Goal: Transaction & Acquisition: Purchase product/service

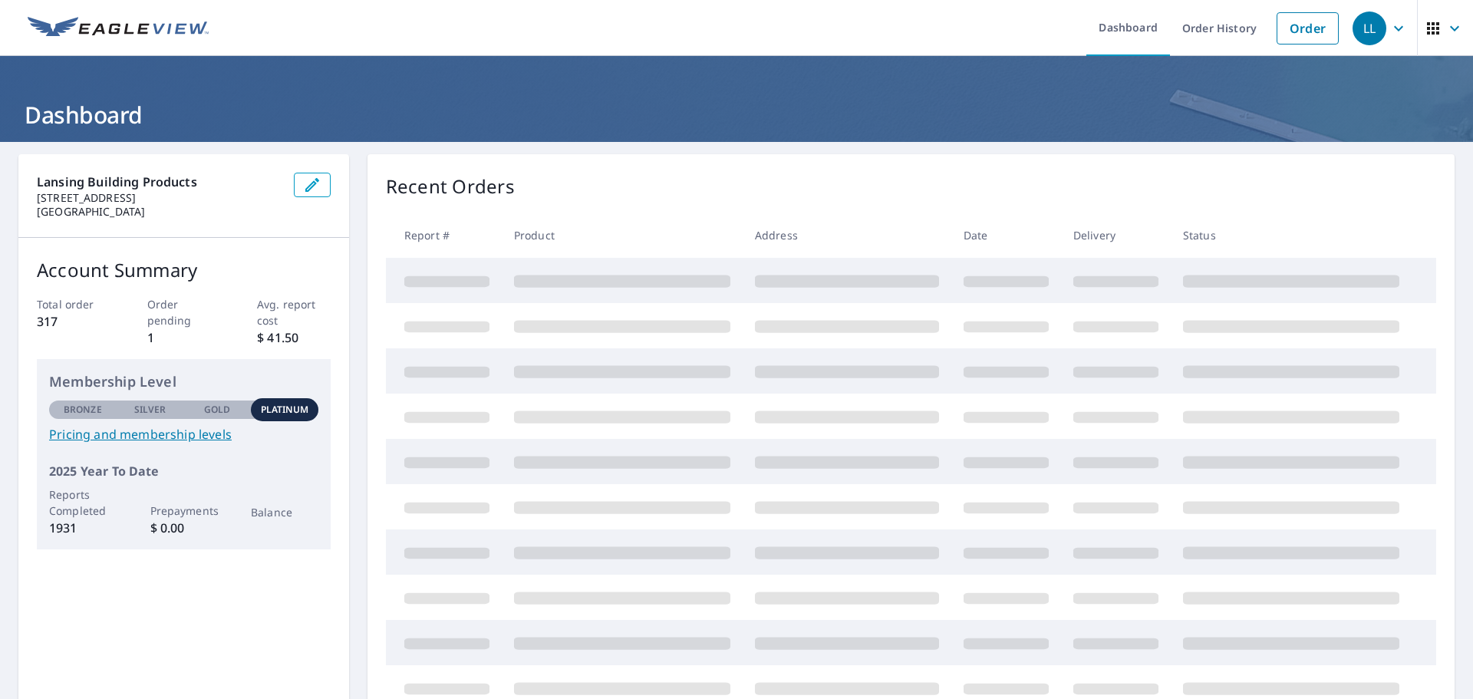
drag, startPoint x: 840, startPoint y: 206, endPoint x: 736, endPoint y: 190, distance: 105.4
click at [736, 190] on div "Recent Orders" at bounding box center [911, 187] width 1050 height 28
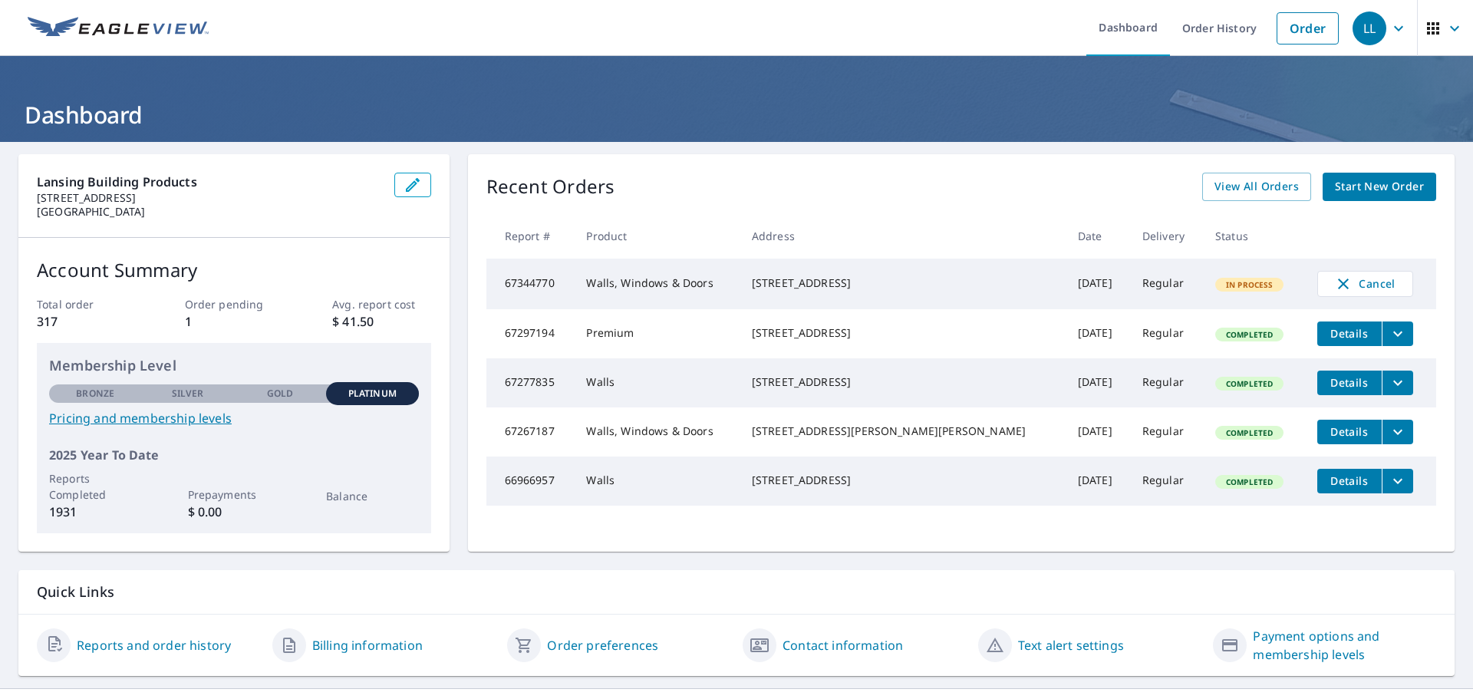
click at [1369, 206] on div "Recent Orders View All Orders Start New Order Report # Product Address Date Del…" at bounding box center [961, 352] width 986 height 397
click at [1365, 177] on span "Start New Order" at bounding box center [1379, 186] width 89 height 19
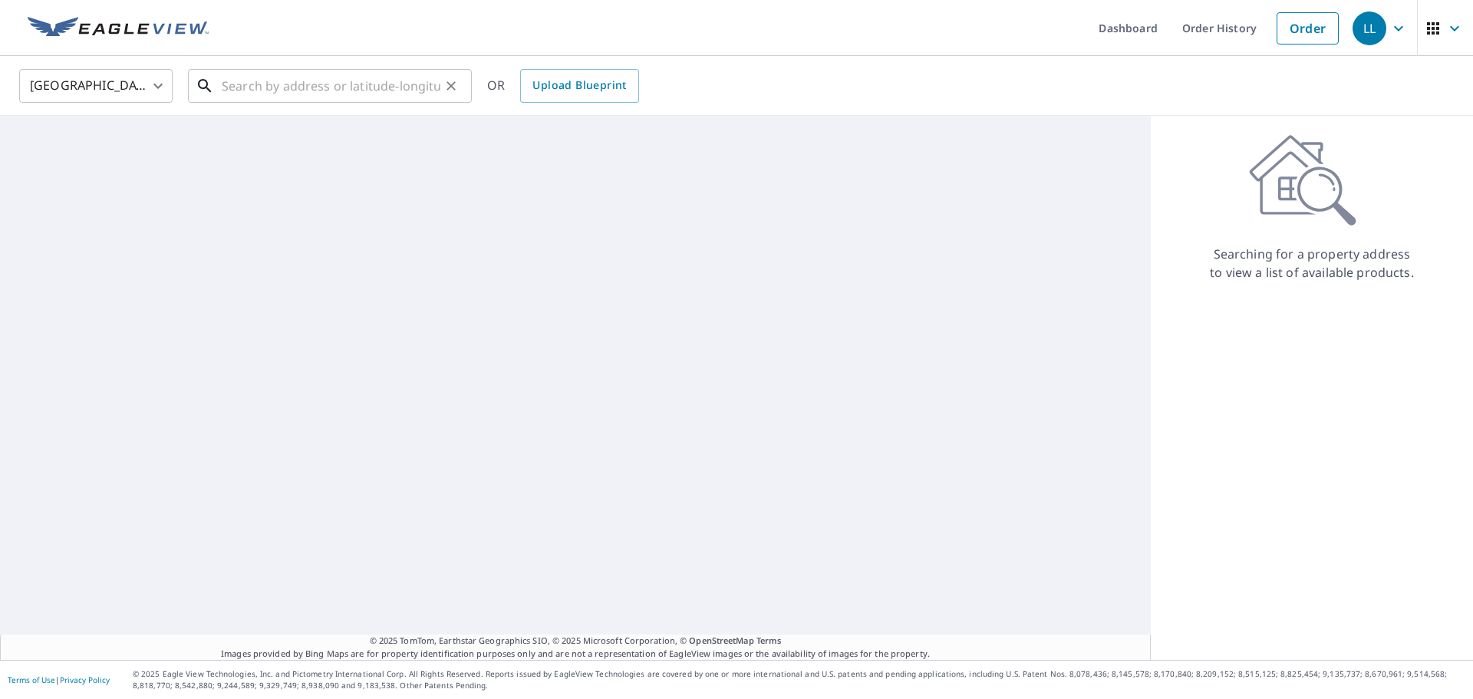
click at [352, 83] on input "text" at bounding box center [331, 85] width 219 height 43
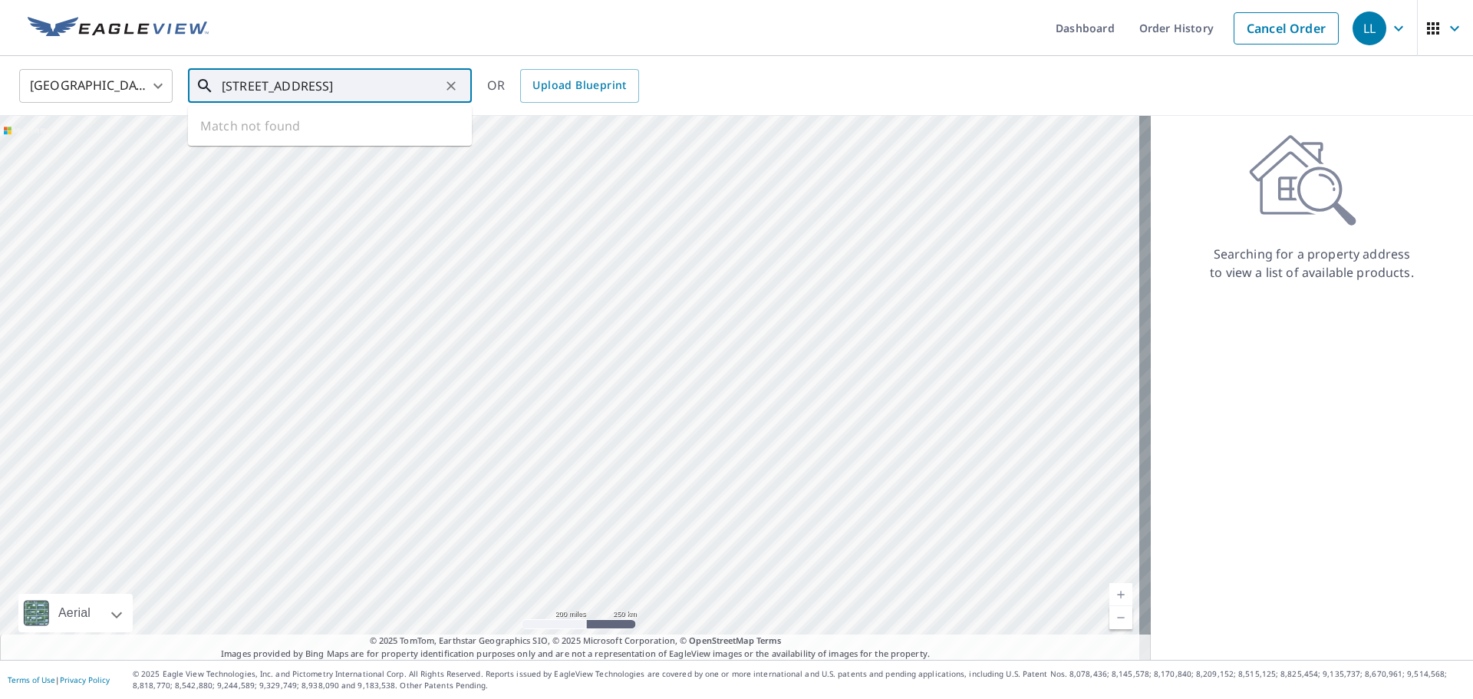
click at [381, 88] on input "[STREET_ADDRESS]" at bounding box center [331, 85] width 219 height 43
type input "[STREET_ADDRESS]"
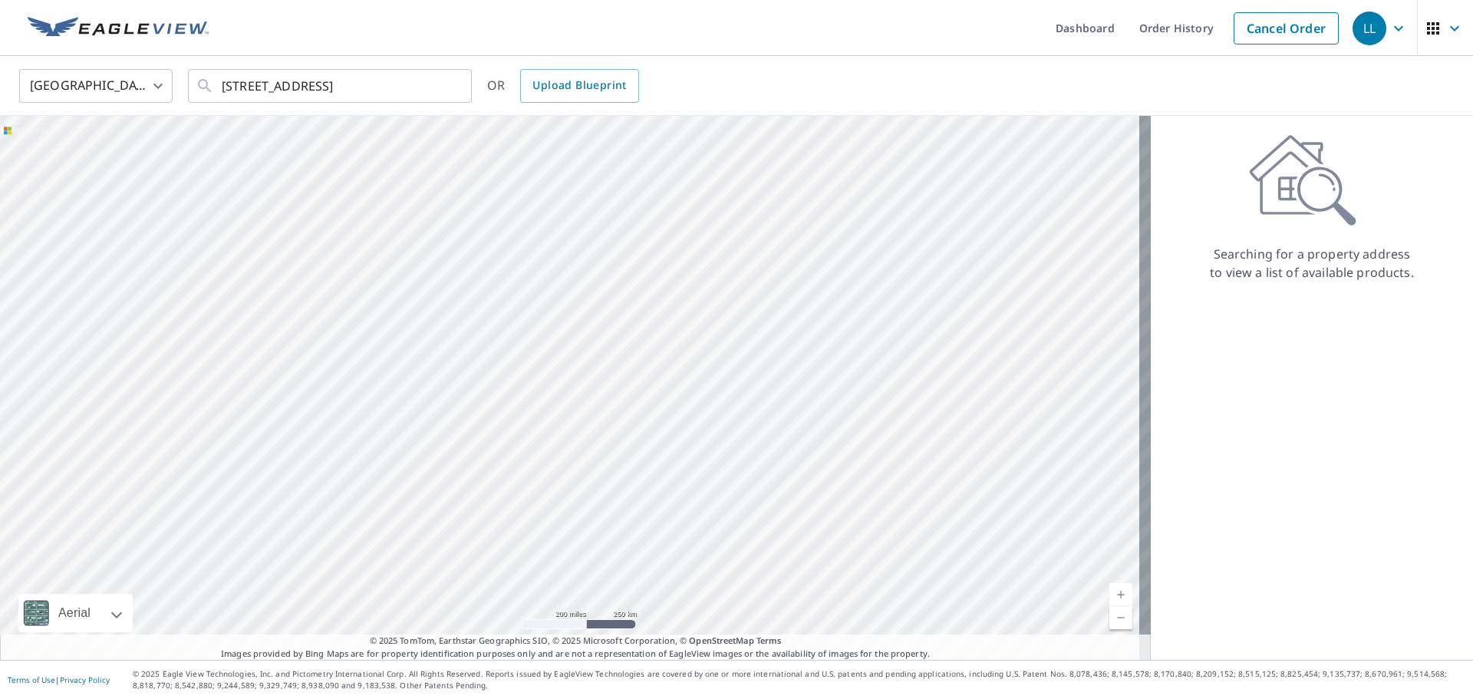
click at [970, 81] on div "[GEOGRAPHIC_DATA] [GEOGRAPHIC_DATA] ​ [STREET_ADDRESS][GEOGRAPHIC_DATA] ​ OR Up…" at bounding box center [731, 85] width 1447 height 36
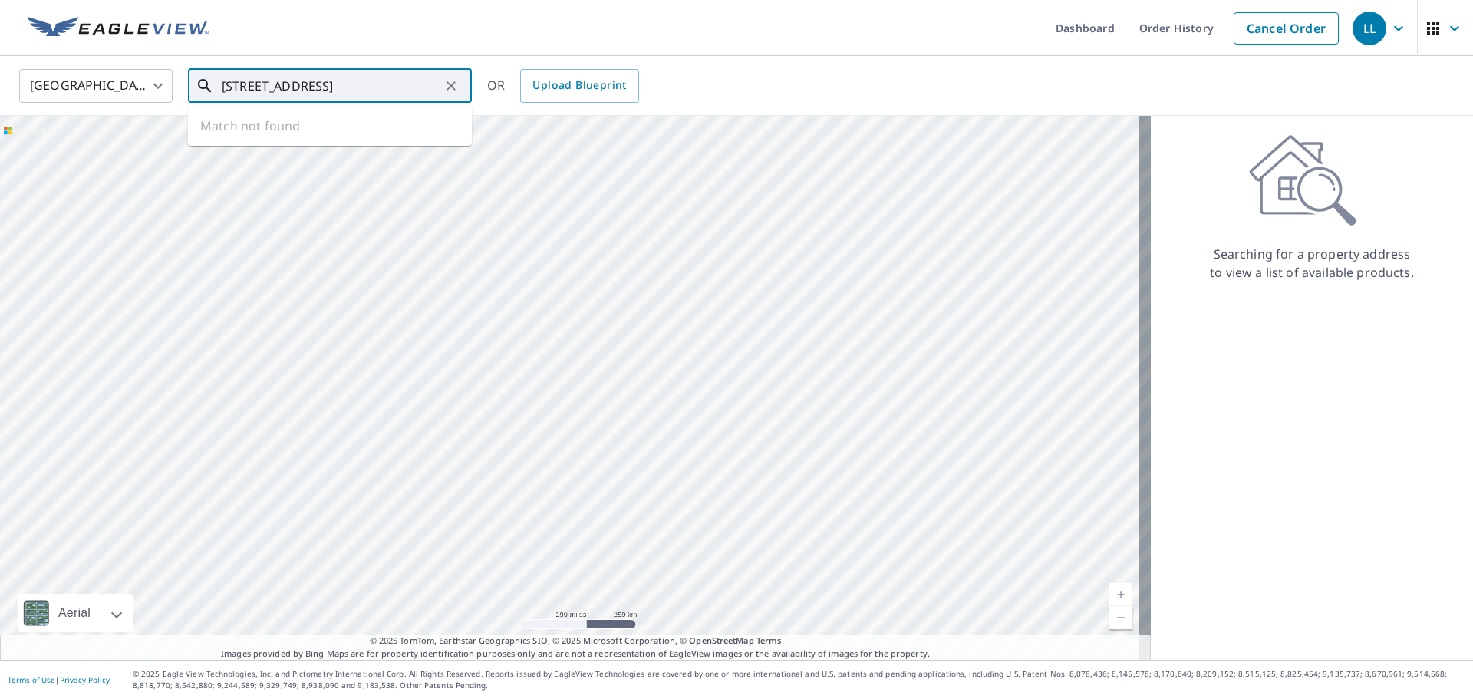
click at [348, 77] on input "[STREET_ADDRESS]" at bounding box center [331, 85] width 219 height 43
